Goal: Information Seeking & Learning: Check status

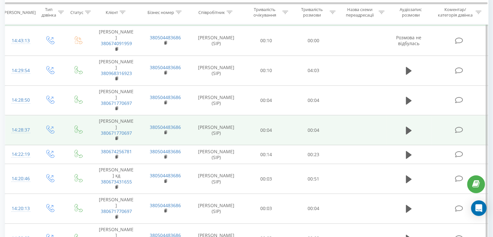
scroll to position [324, 0]
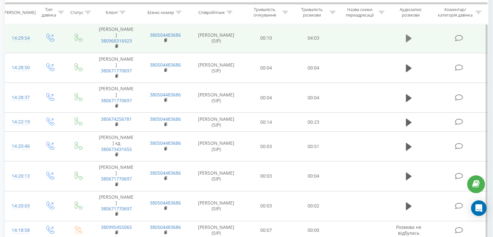
click at [405, 33] on button at bounding box center [409, 38] width 10 height 10
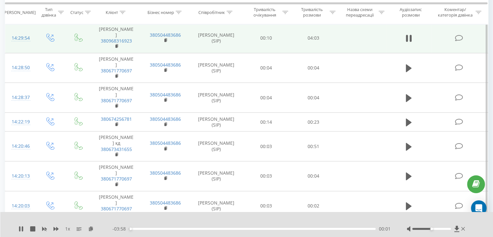
click at [178, 229] on div "00:01" at bounding box center [252, 229] width 247 height 2
click at [184, 228] on div "00:48" at bounding box center [252, 229] width 247 height 2
click at [190, 229] on div "00:59" at bounding box center [252, 229] width 247 height 2
click at [197, 228] on div "01:00" at bounding box center [252, 229] width 247 height 2
click at [203, 228] on div "01:11" at bounding box center [252, 229] width 247 height 2
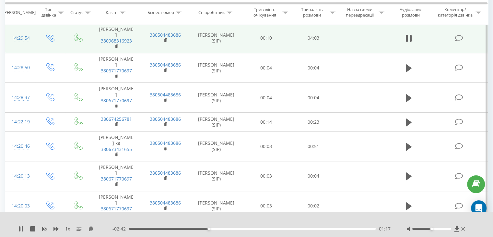
click at [218, 228] on div "01:17" at bounding box center [252, 229] width 247 height 2
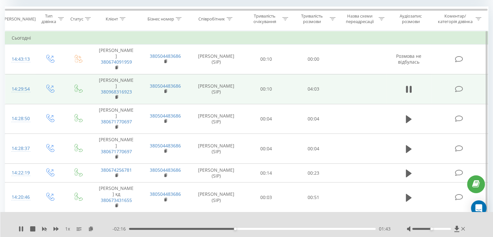
scroll to position [250, 0]
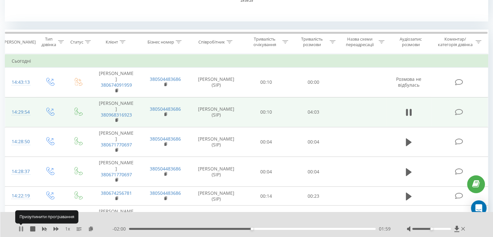
click at [20, 229] on icon at bounding box center [20, 228] width 5 height 5
click at [246, 229] on div "01:59" at bounding box center [252, 229] width 247 height 2
click at [18, 227] on div "1 x - 02:06 01:53 01:53" at bounding box center [246, 224] width 493 height 25
click at [19, 228] on icon at bounding box center [21, 228] width 4 height 5
click at [21, 229] on icon at bounding box center [20, 228] width 5 height 5
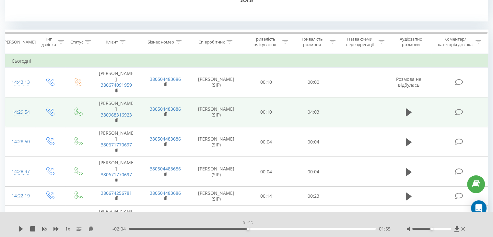
click at [248, 228] on div "01:55" at bounding box center [252, 229] width 247 height 2
click at [20, 230] on icon at bounding box center [21, 228] width 4 height 5
click at [20, 230] on icon at bounding box center [19, 228] width 1 height 5
click at [241, 228] on div "01:49" at bounding box center [252, 229] width 247 height 2
click at [21, 228] on icon at bounding box center [21, 228] width 4 height 5
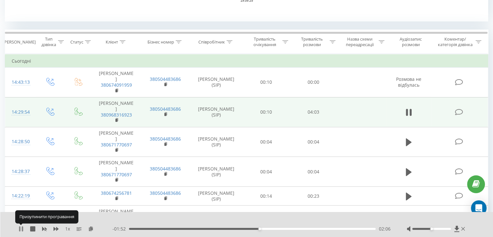
click at [21, 227] on icon at bounding box center [20, 228] width 5 height 5
click at [21, 227] on icon at bounding box center [21, 228] width 4 height 5
click at [253, 228] on div "02:00" at bounding box center [252, 229] width 247 height 2
click at [20, 228] on icon at bounding box center [19, 228] width 1 height 5
click at [252, 228] on div "02:06" at bounding box center [252, 229] width 247 height 2
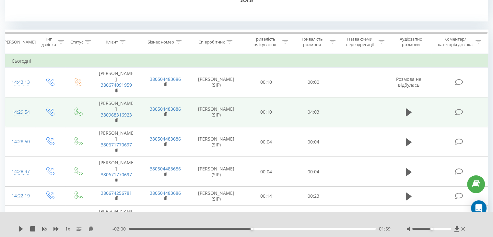
click at [18, 230] on div "1 x - 02:00 01:59 01:59" at bounding box center [246, 224] width 493 height 25
click at [18, 229] on div "1 x - 02:00 01:59 01:59" at bounding box center [246, 224] width 493 height 25
click at [22, 228] on icon at bounding box center [21, 228] width 4 height 5
click at [19, 230] on icon at bounding box center [19, 228] width 1 height 5
click at [457, 227] on icon at bounding box center [456, 228] width 5 height 6
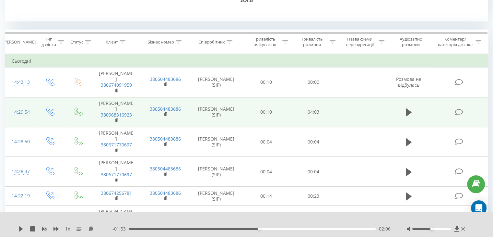
click at [17, 229] on div "1 x - 01:53 02:06 02:06" at bounding box center [246, 224] width 493 height 25
click at [21, 228] on icon at bounding box center [21, 228] width 4 height 5
click at [21, 228] on icon at bounding box center [20, 228] width 5 height 5
click at [21, 229] on icon at bounding box center [21, 228] width 4 height 5
click at [21, 229] on icon at bounding box center [20, 228] width 5 height 5
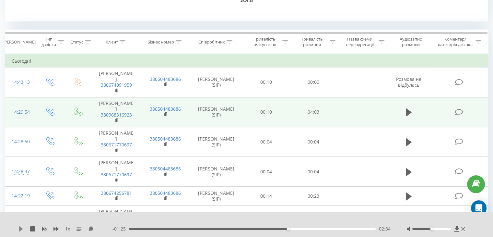
click at [19, 230] on icon at bounding box center [21, 228] width 4 height 5
click at [21, 227] on icon at bounding box center [20, 228] width 5 height 5
click at [17, 228] on div "1 x - 01:08 02:51 02:51" at bounding box center [246, 224] width 493 height 25
click at [20, 227] on icon at bounding box center [21, 228] width 4 height 5
click at [20, 229] on icon at bounding box center [20, 228] width 5 height 5
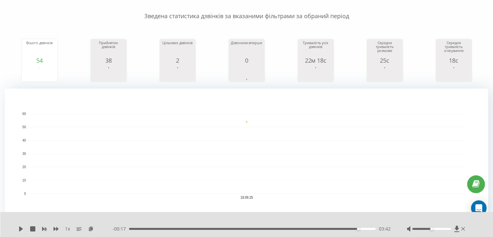
scroll to position [65, 0]
